Goal: Task Accomplishment & Management: Manage account settings

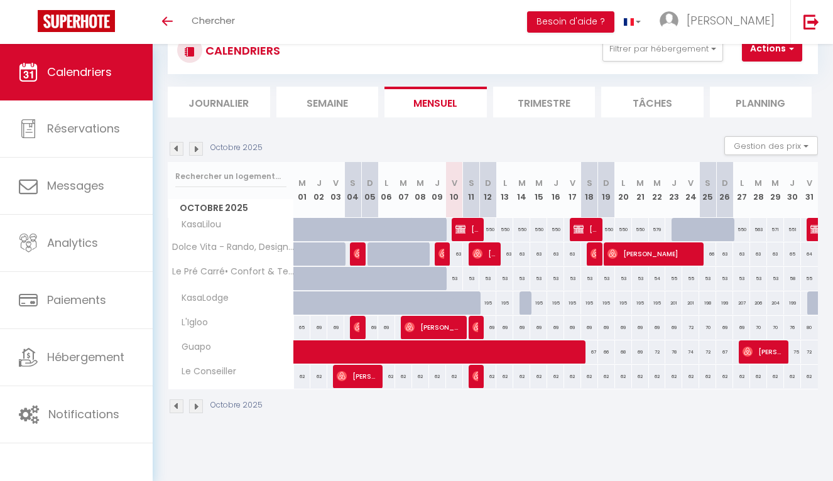
scroll to position [44, 0]
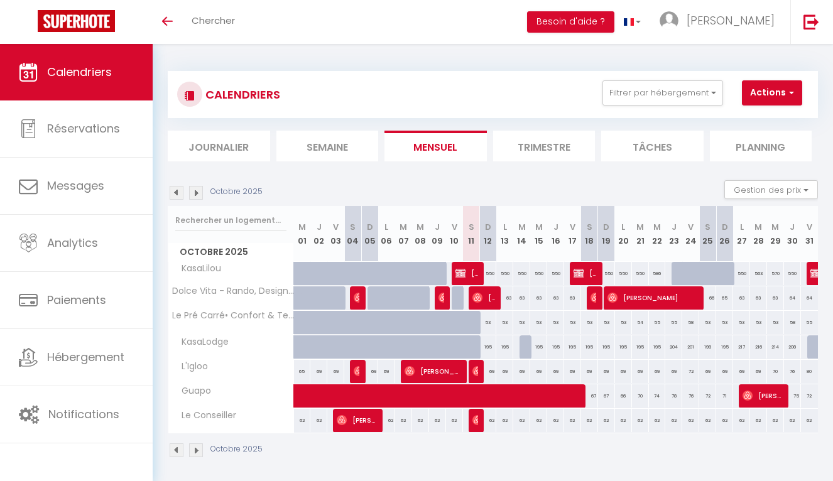
click at [479, 371] on div "69" at bounding box center [488, 371] width 18 height 23
select select
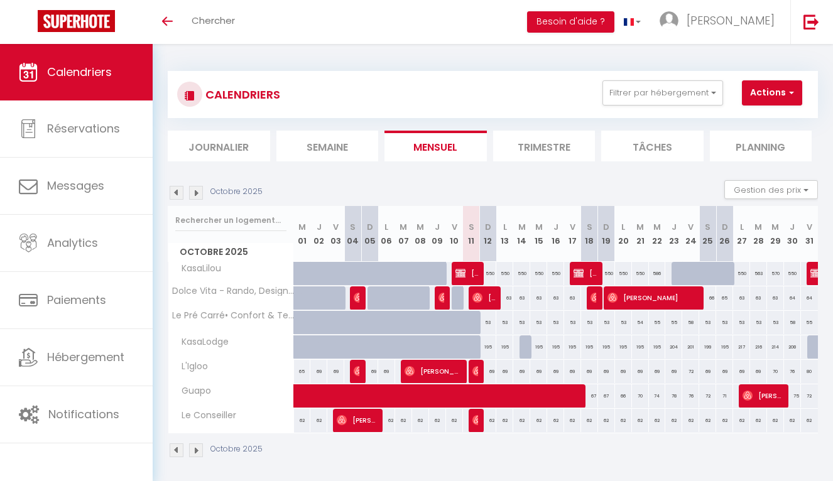
select select
type input "69"
type input "Dim 12 Octobre 2025"
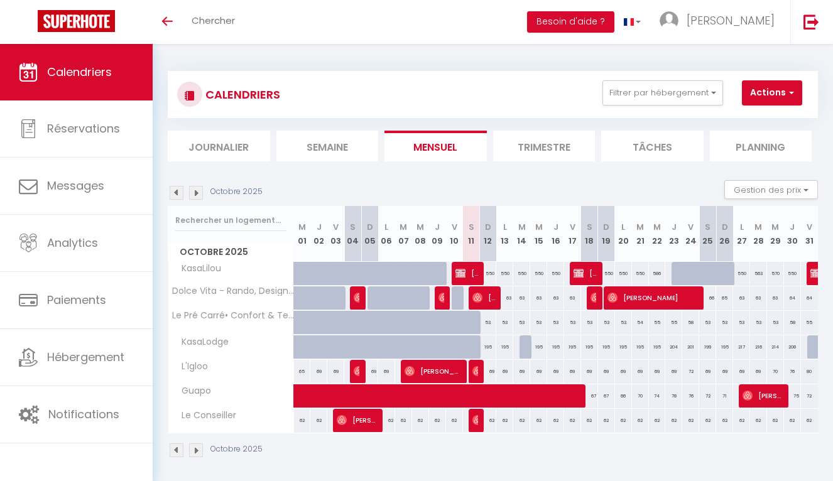
type input "Lun 13 Octobre 2025"
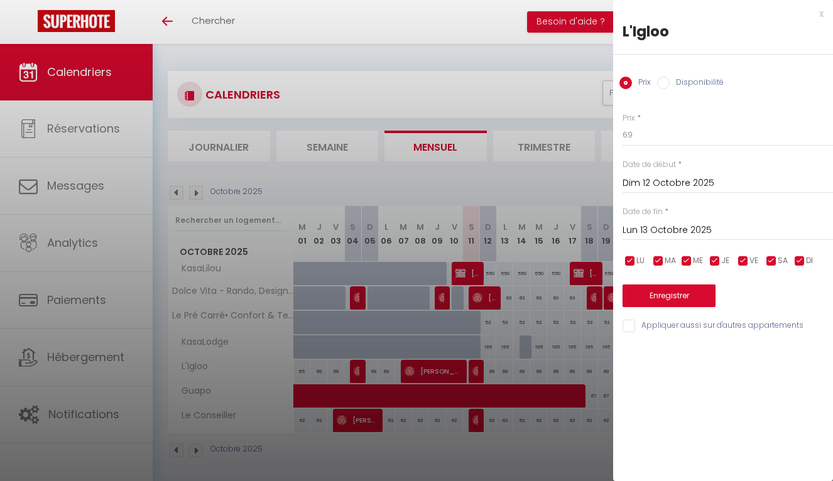
click at [478, 372] on div at bounding box center [416, 240] width 833 height 481
select select
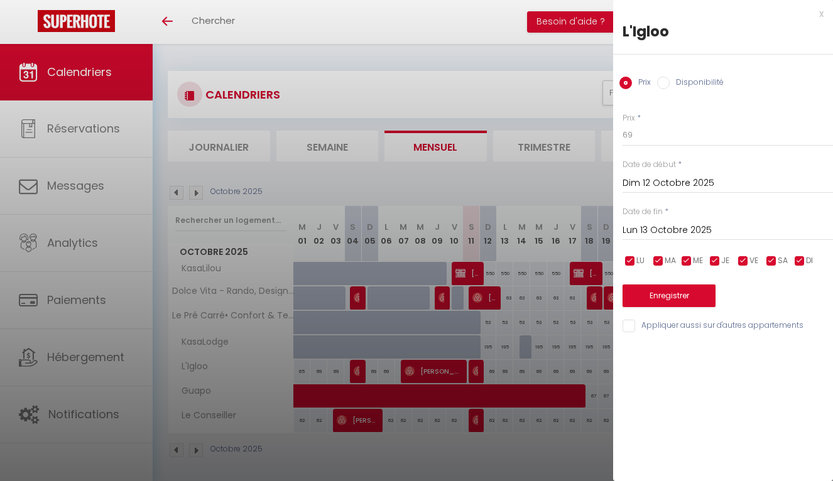
select select
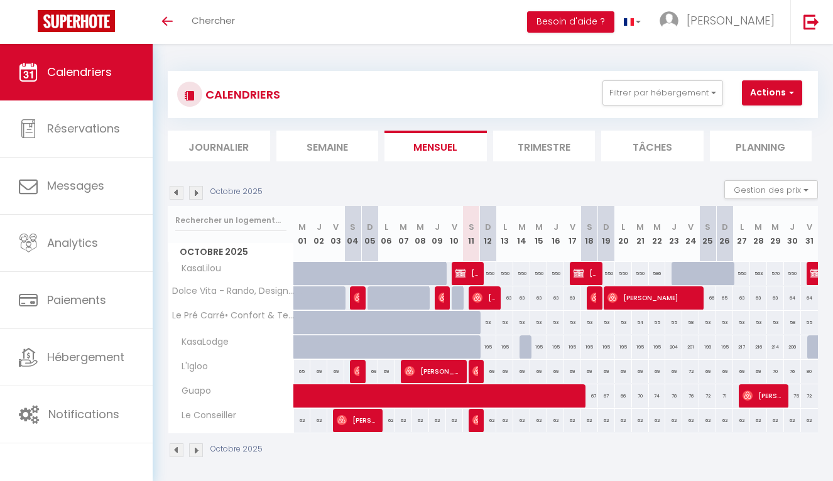
click at [474, 372] on img at bounding box center [477, 371] width 10 height 10
select select "OK"
select select "0"
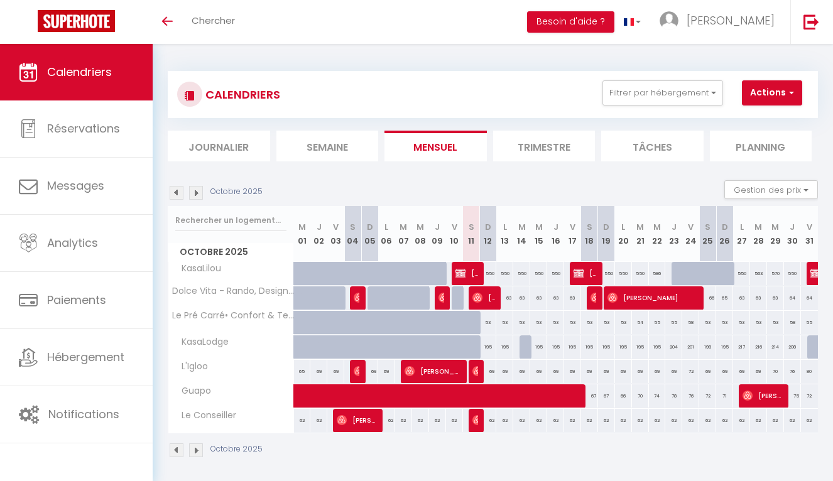
select select "1"
select select
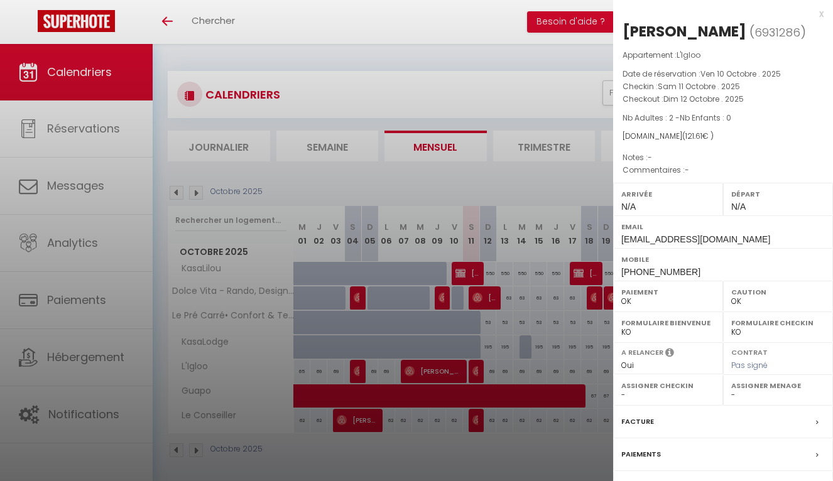
click at [445, 375] on div at bounding box center [416, 240] width 833 height 481
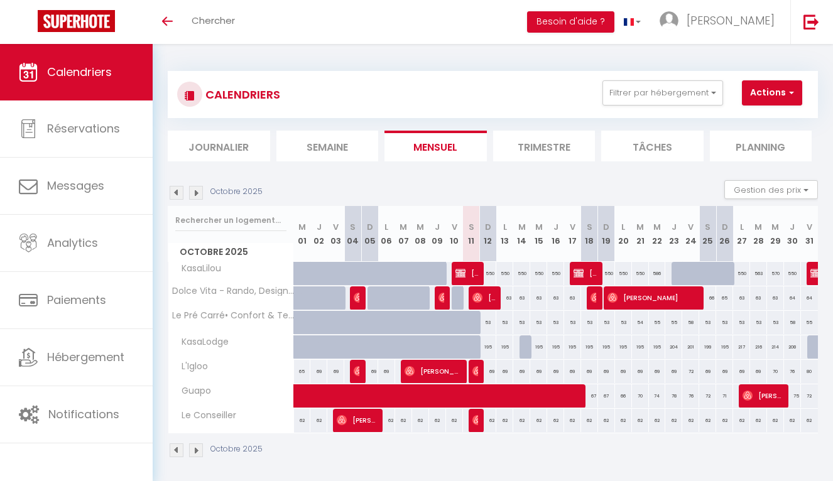
click at [445, 375] on span "[PERSON_NAME]" at bounding box center [432, 371] width 57 height 24
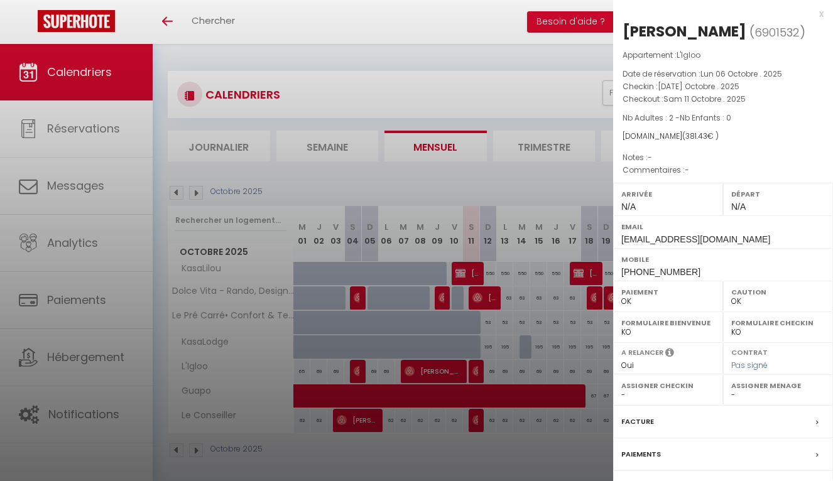
click at [359, 369] on div at bounding box center [416, 240] width 833 height 481
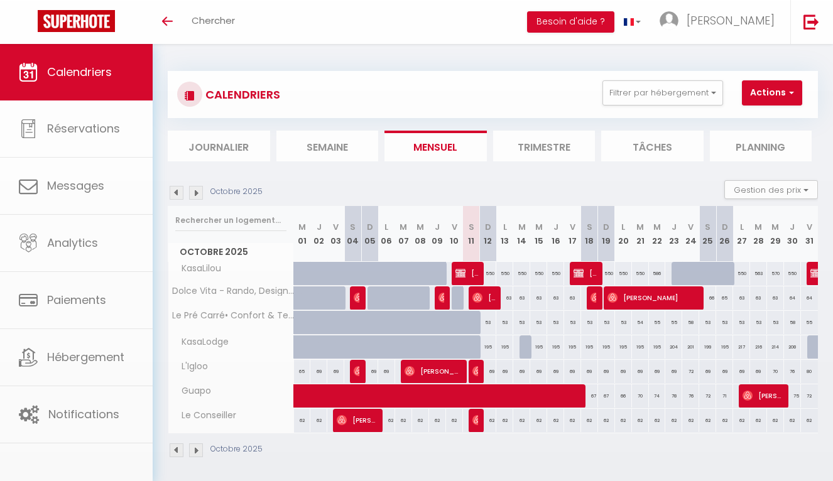
click at [359, 369] on img at bounding box center [359, 371] width 10 height 10
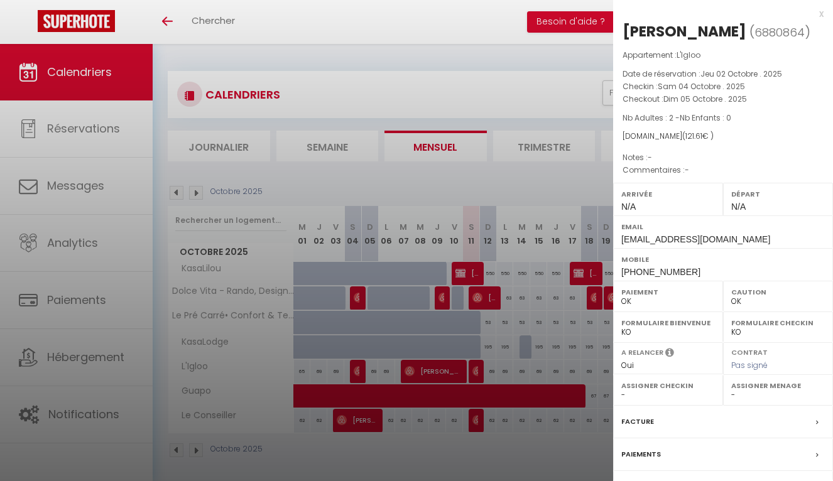
click at [340, 372] on div at bounding box center [416, 240] width 833 height 481
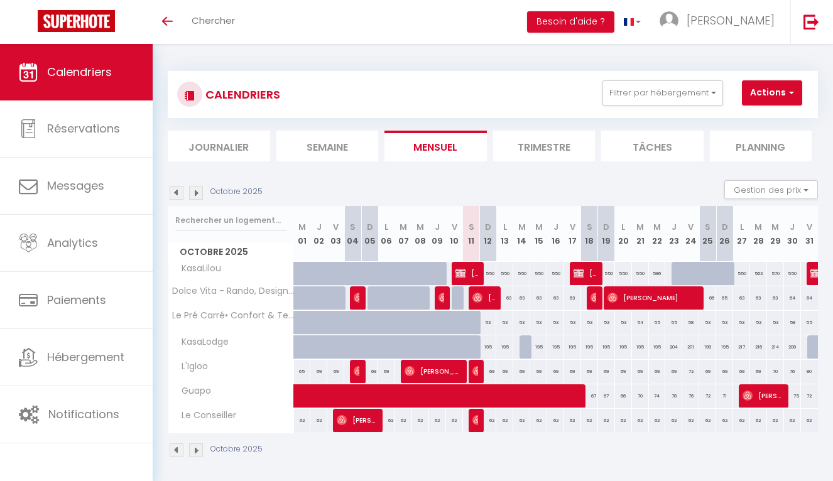
click at [175, 195] on img at bounding box center [177, 193] width 14 height 14
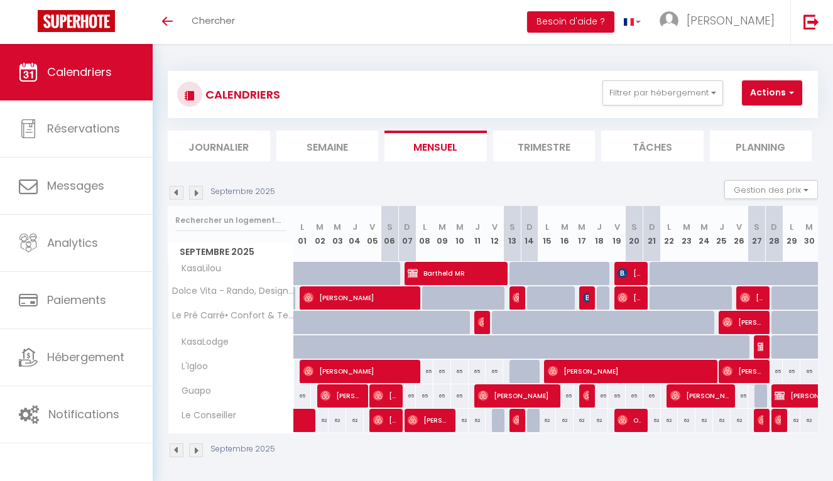
click at [198, 193] on img at bounding box center [196, 193] width 14 height 14
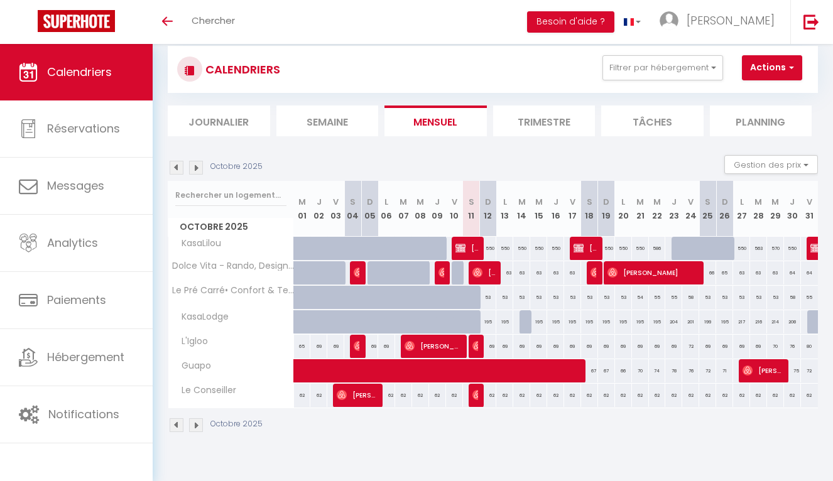
scroll to position [25, 0]
click at [806, 163] on button "Gestion des prix" at bounding box center [771, 164] width 94 height 19
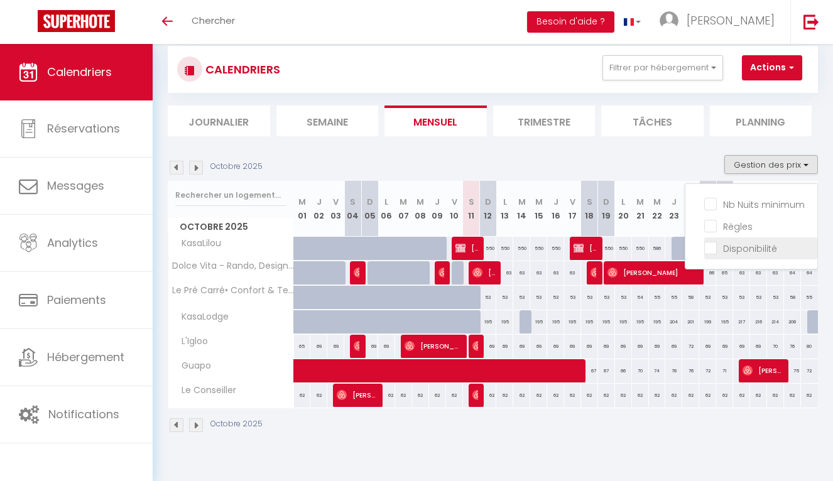
click at [755, 252] on input "Disponibilité" at bounding box center [760, 247] width 113 height 13
checkbox input "true"
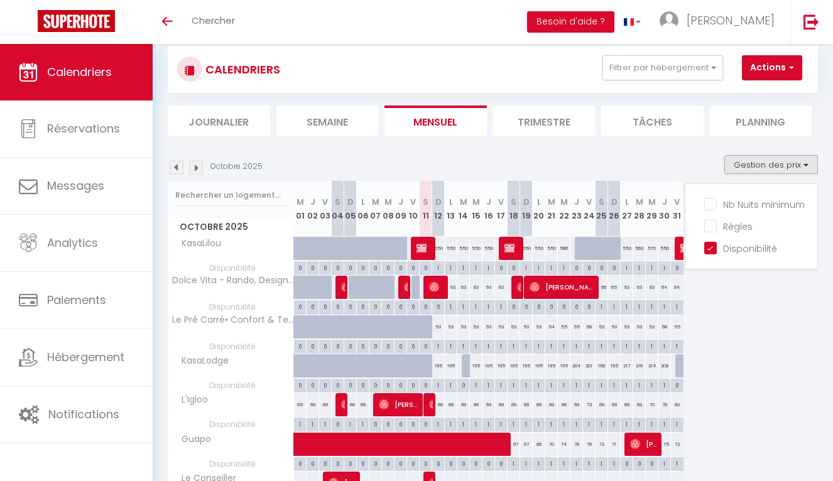
click at [438, 345] on div "1" at bounding box center [438, 346] width 12 height 12
select select "1"
type input "Dim 12 Octobre 2025"
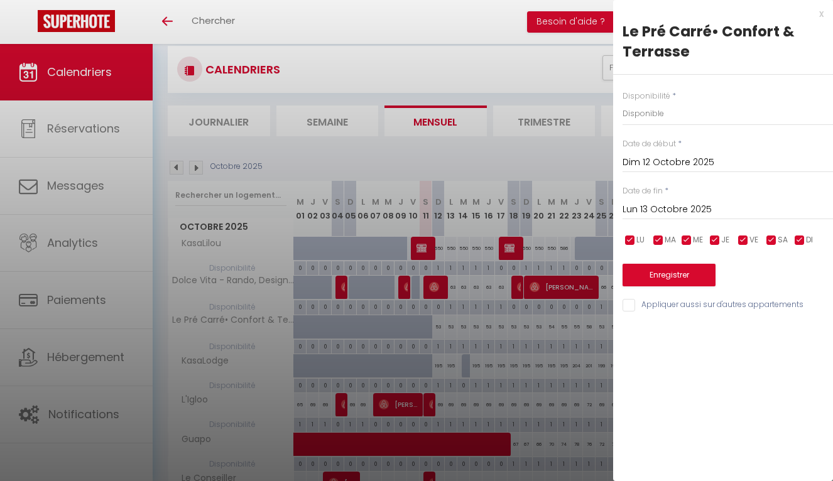
click at [659, 210] on input "Lun 13 Octobre 2025" at bounding box center [727, 210] width 210 height 16
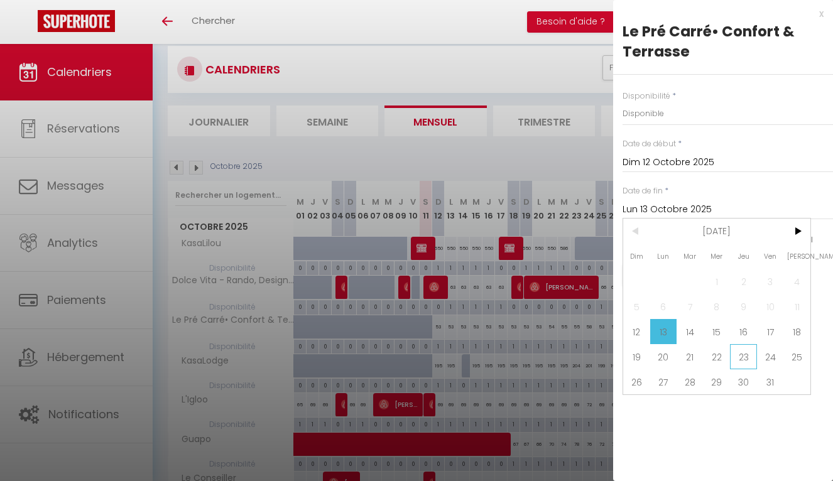
click at [747, 361] on span "23" at bounding box center [743, 356] width 27 height 25
type input "Jeu 23 Octobre 2025"
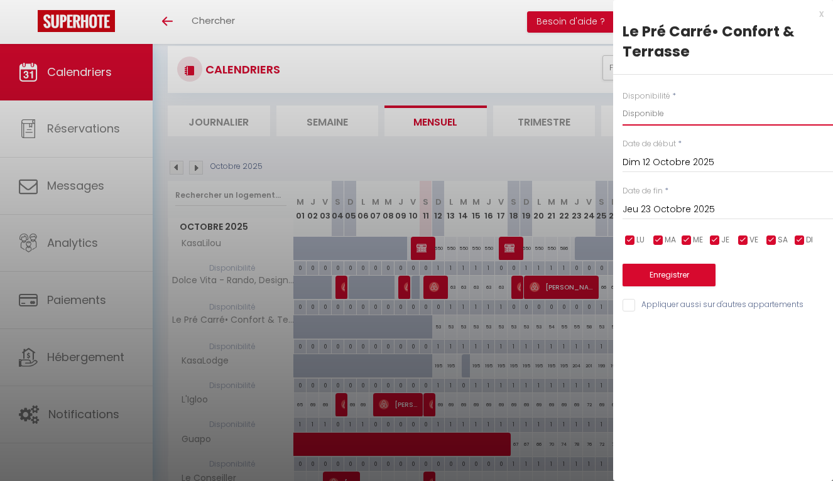
select select "0"
click at [664, 273] on button "Enregistrer" at bounding box center [668, 275] width 93 height 23
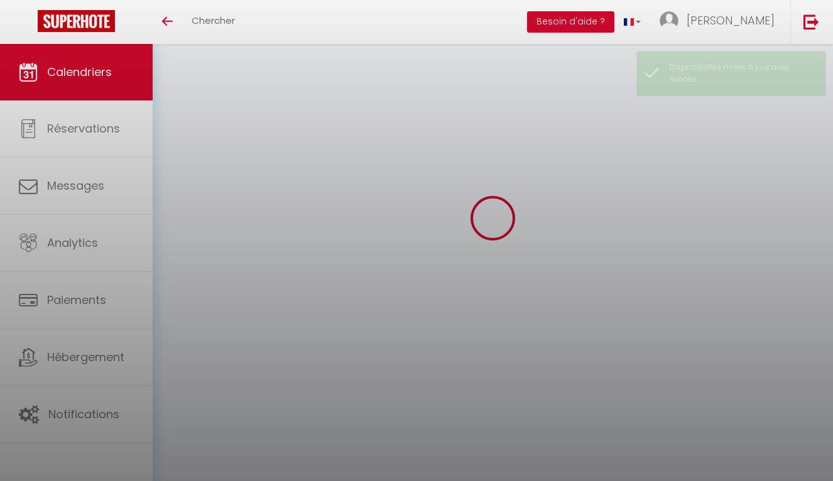
select select "0"
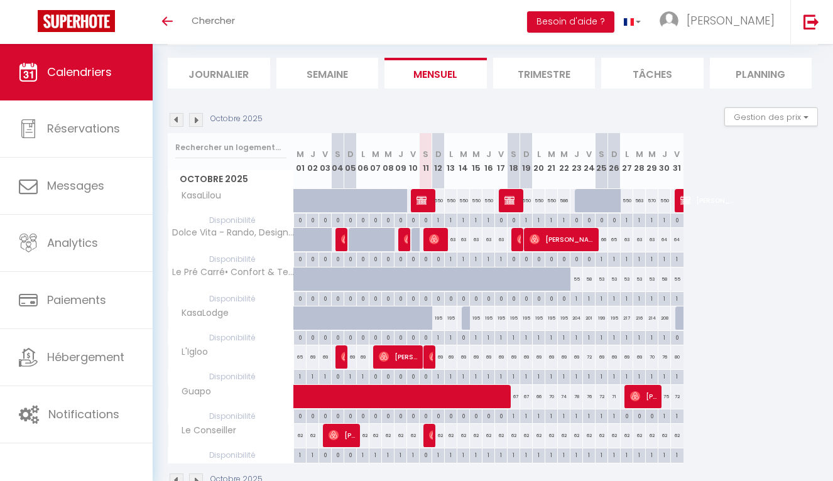
scroll to position [70, 0]
